Goal: Information Seeking & Learning: Learn about a topic

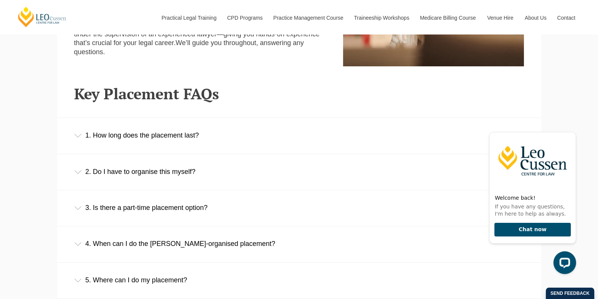
scroll to position [470, 0]
click at [167, 172] on div "2. Do I have to organise this myself?" at bounding box center [299, 171] width 484 height 35
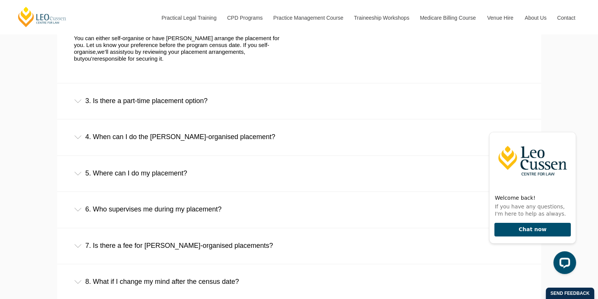
scroll to position [641, 0]
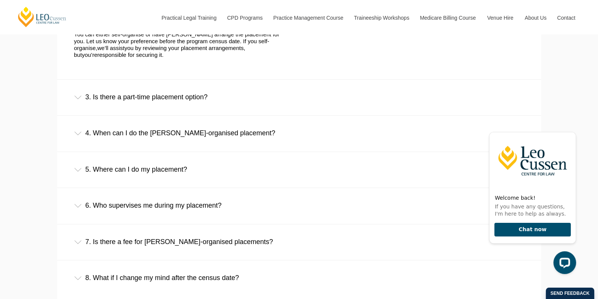
click at [210, 235] on div "7. Is there a fee for Leo Cussen-organised placements?" at bounding box center [299, 241] width 484 height 35
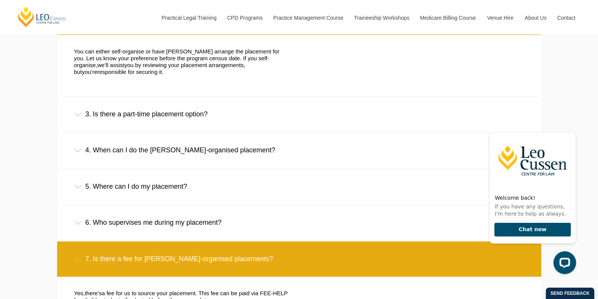
scroll to position [623, 0]
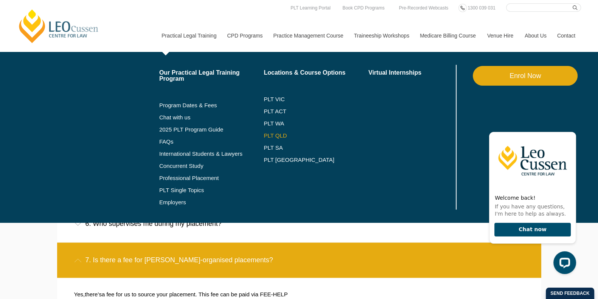
click at [279, 133] on link "PLT QLD" at bounding box center [316, 135] width 105 height 6
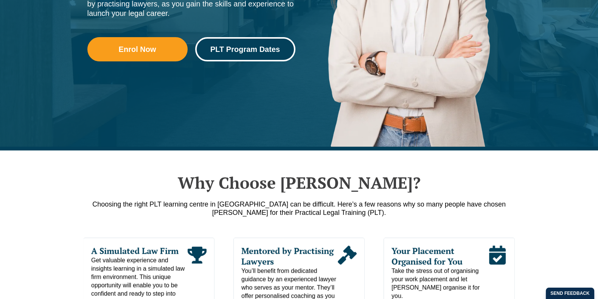
click at [249, 50] on span "PLT Program Dates" at bounding box center [245, 49] width 70 height 8
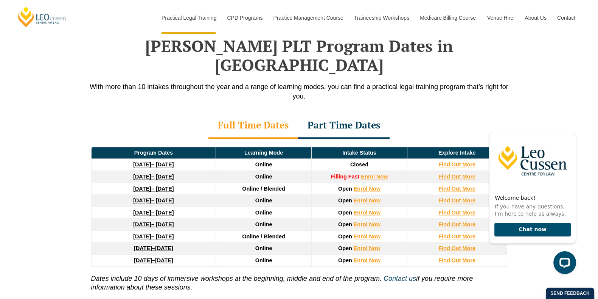
click at [337, 112] on div "Part Time Dates" at bounding box center [344, 125] width 92 height 26
